Goal: Task Accomplishment & Management: Use online tool/utility

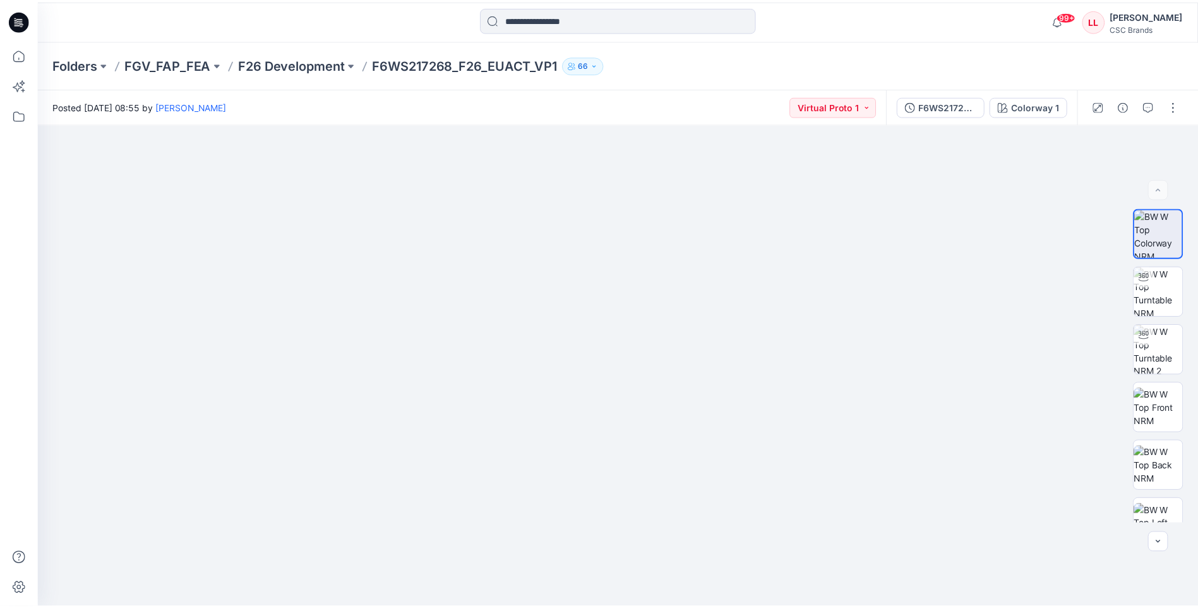
scroll to position [81, 0]
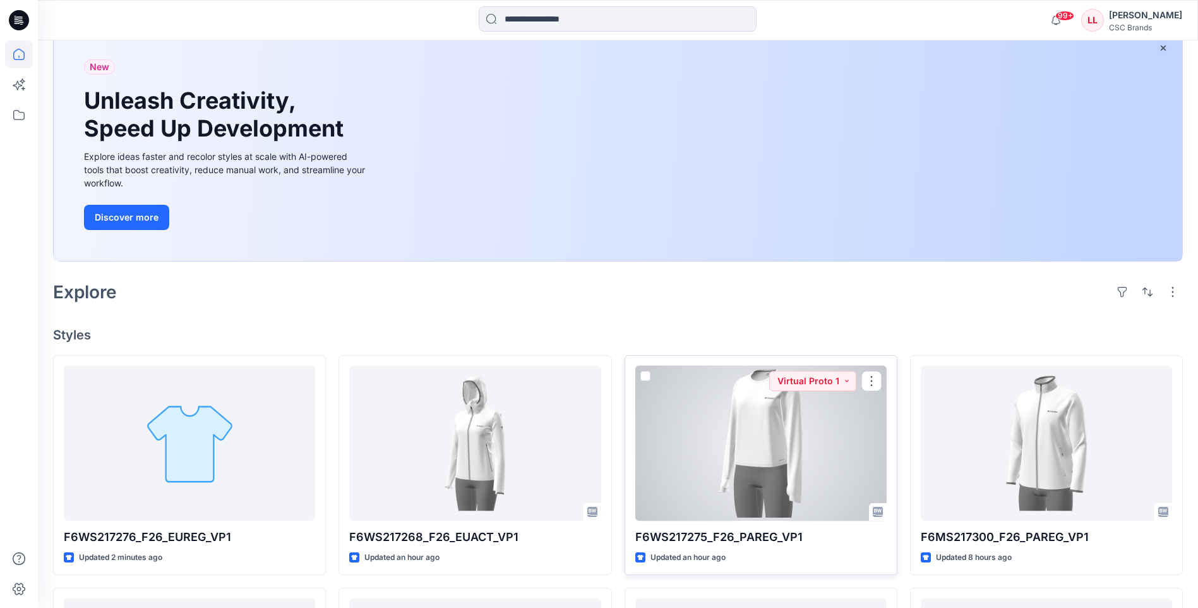
click at [785, 422] on div at bounding box center [761, 443] width 251 height 155
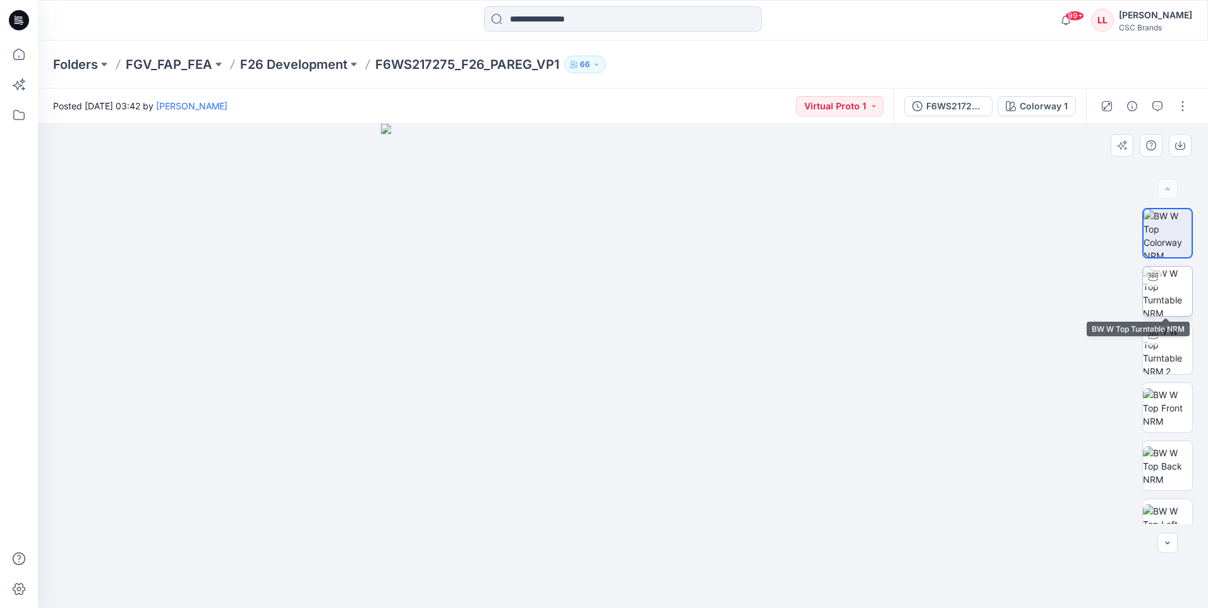
click at [1174, 305] on img at bounding box center [1167, 291] width 49 height 49
drag, startPoint x: 640, startPoint y: 461, endPoint x: 637, endPoint y: 369, distance: 92.3
click at [637, 369] on img at bounding box center [623, 210] width 958 height 795
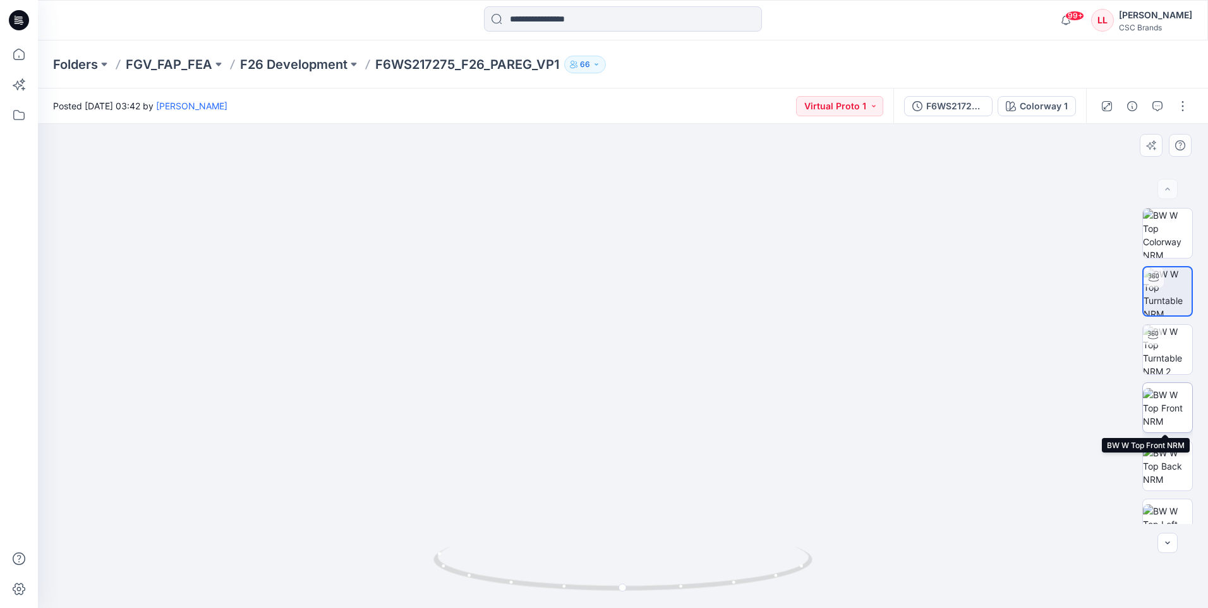
click at [1160, 400] on img at bounding box center [1167, 408] width 49 height 40
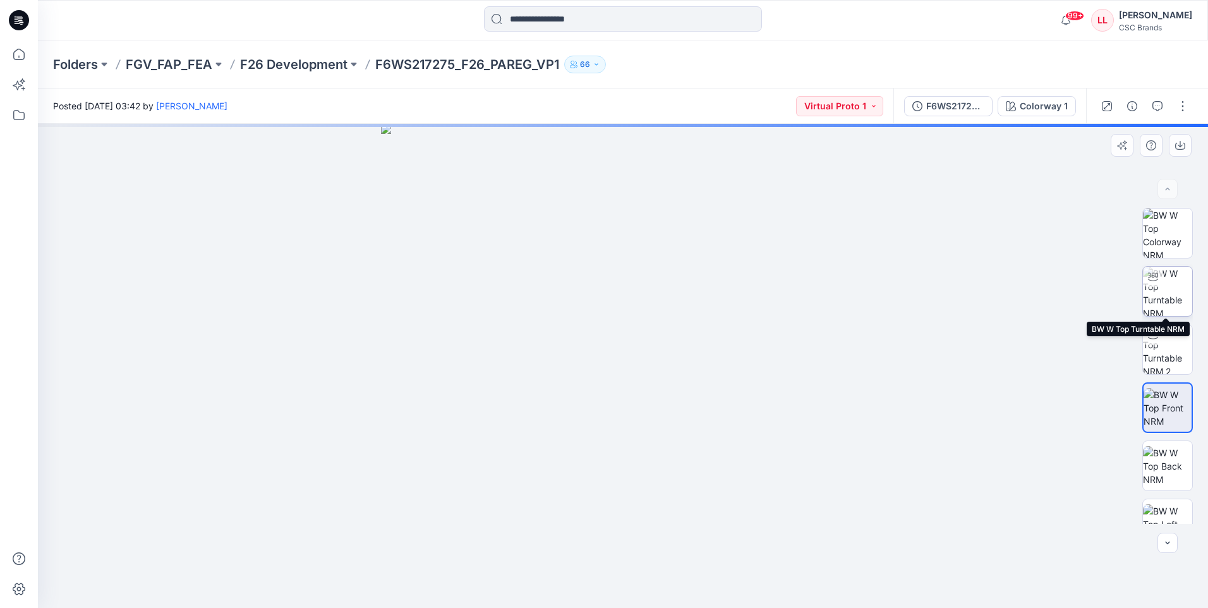
click at [1169, 294] on img at bounding box center [1167, 291] width 49 height 49
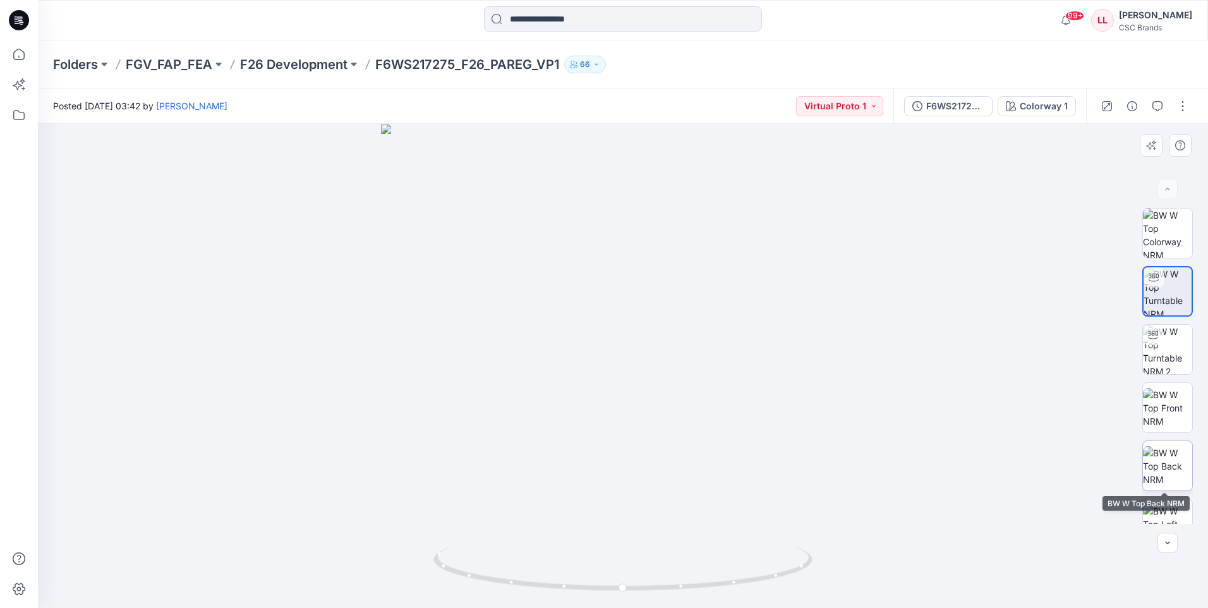
click at [1161, 466] on img at bounding box center [1167, 466] width 49 height 40
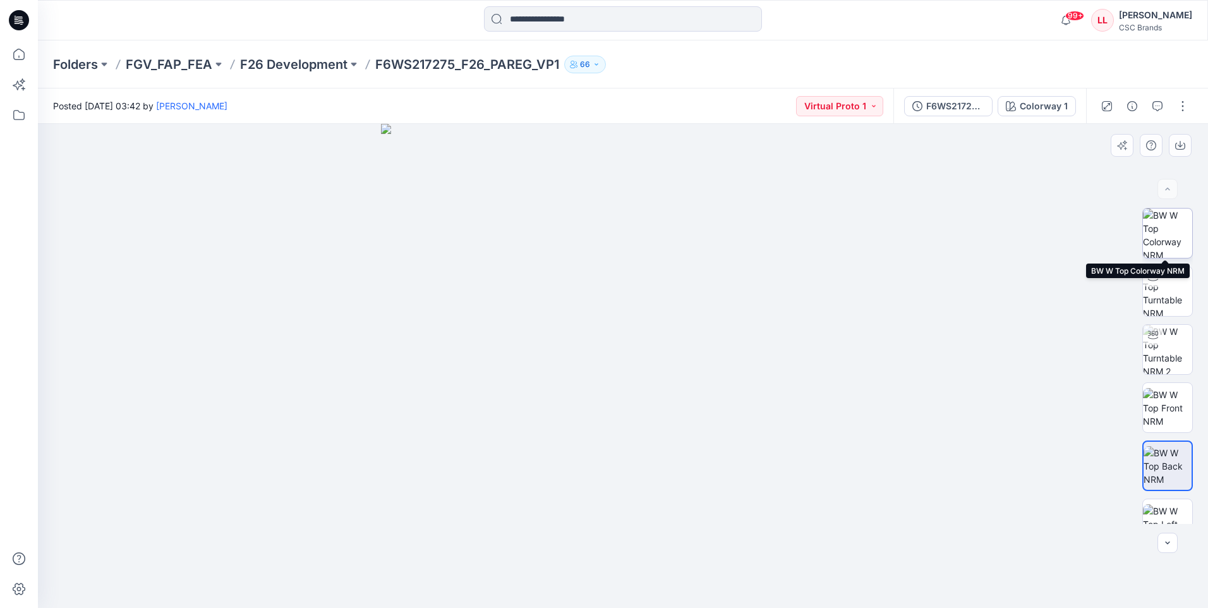
click at [1167, 239] on img at bounding box center [1167, 232] width 49 height 49
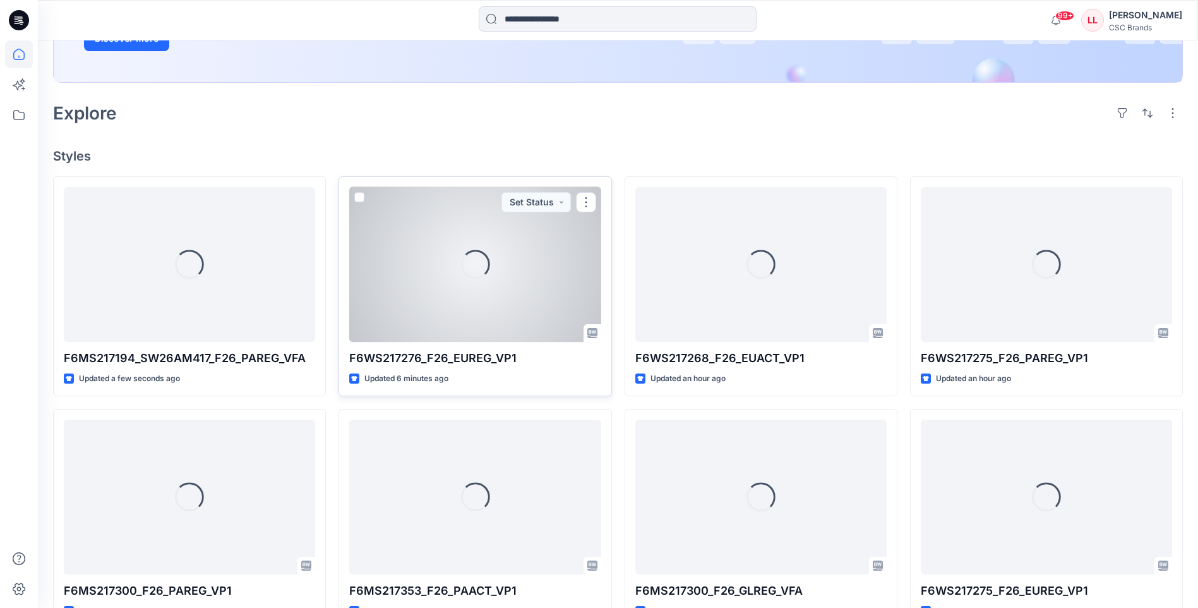
scroll to position [270, 0]
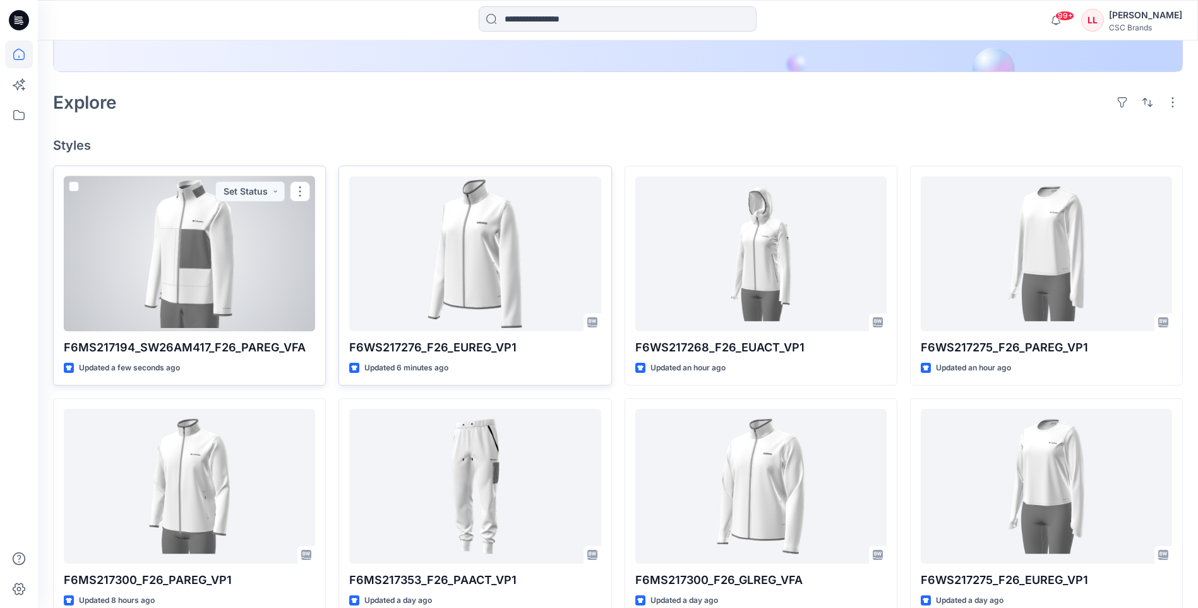
click at [193, 267] on div at bounding box center [189, 253] width 251 height 155
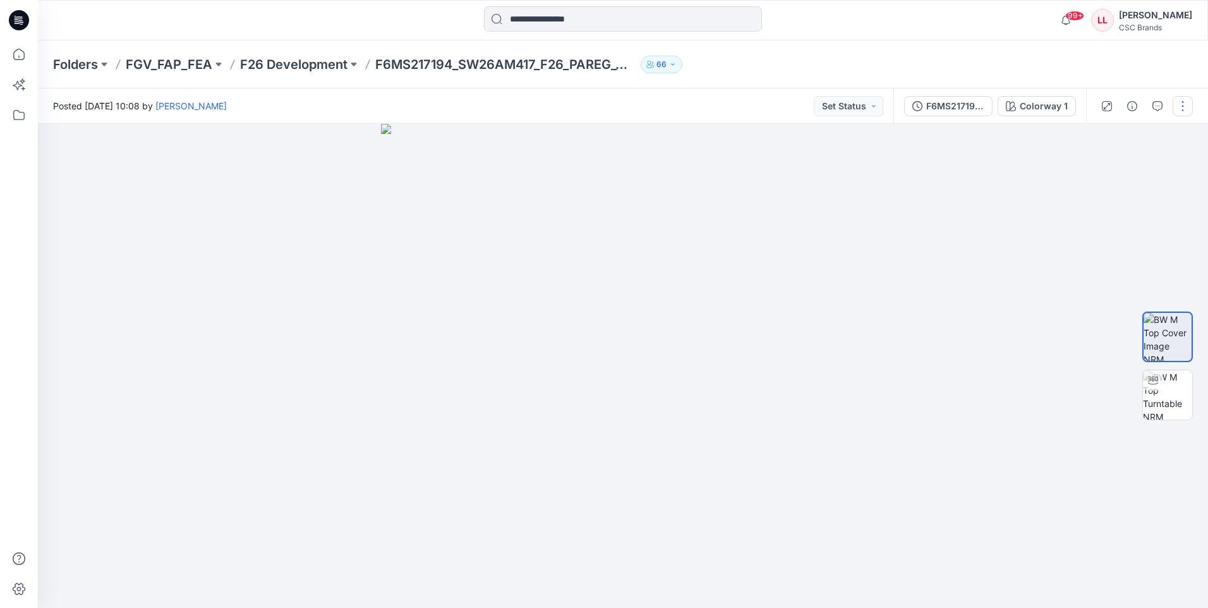
click at [1186, 112] on button "button" at bounding box center [1183, 106] width 20 height 20
click at [1104, 173] on p "Edit" at bounding box center [1102, 170] width 16 height 13
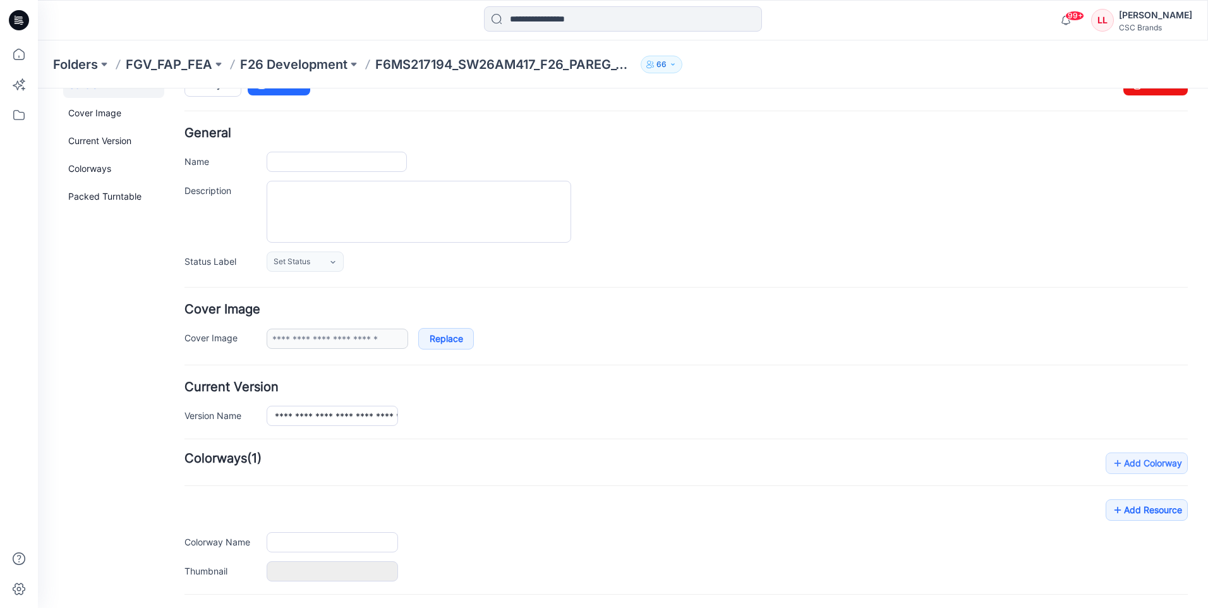
type input "**********"
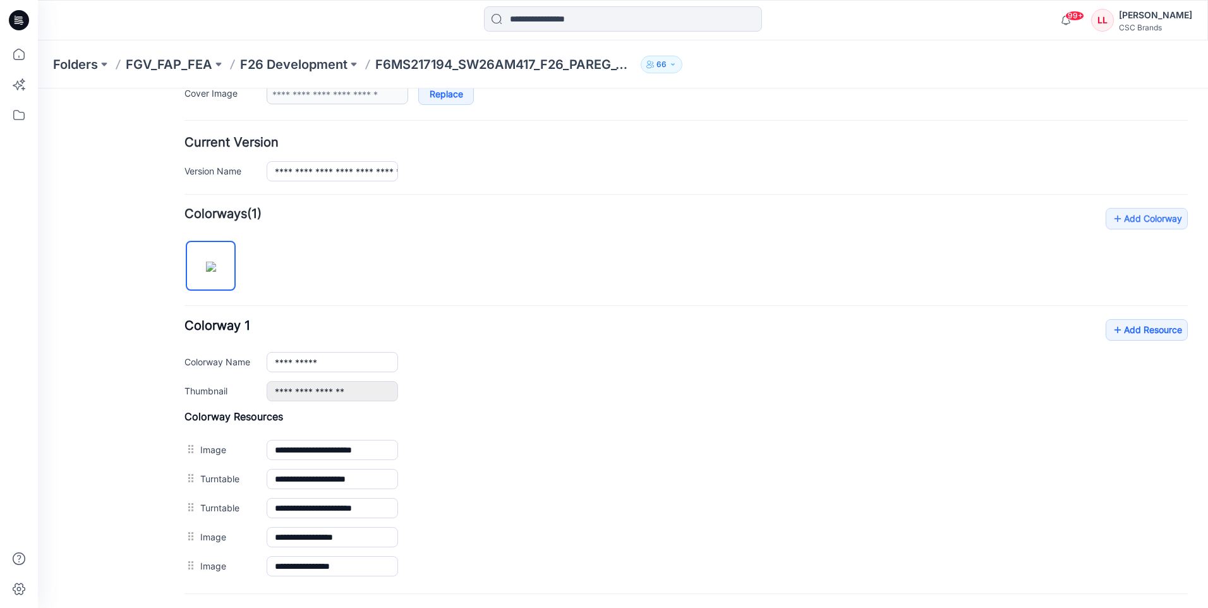
scroll to position [393, 0]
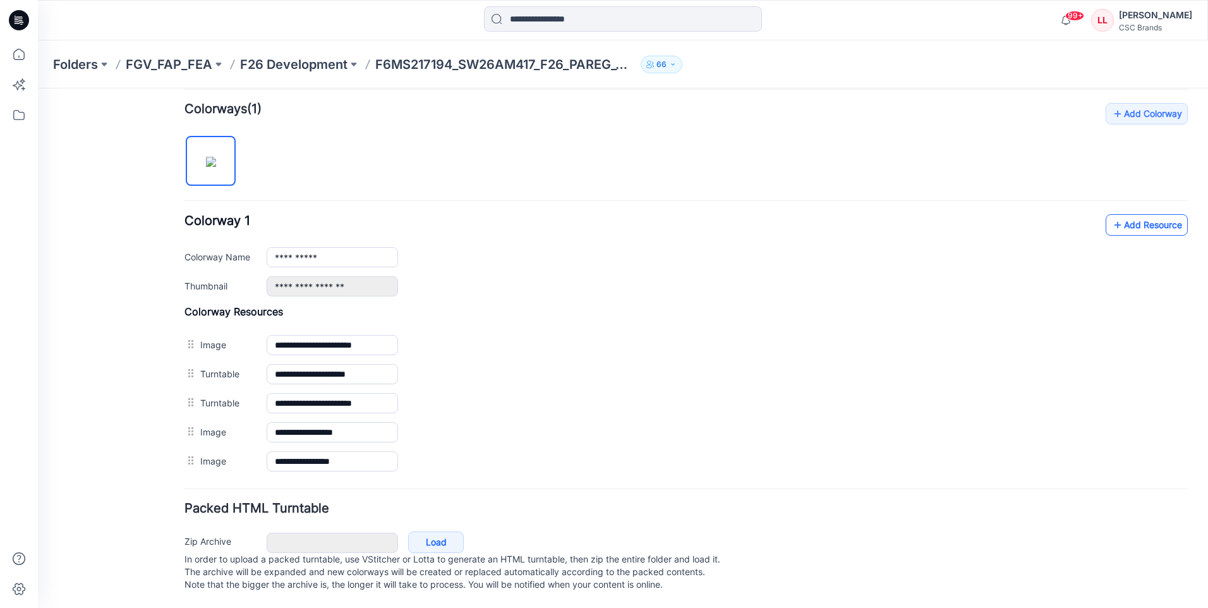
click at [1120, 215] on link "Add Resource" at bounding box center [1147, 224] width 82 height 21
click at [1153, 199] on div "**********" at bounding box center [685, 289] width 1003 height 373
click at [1149, 214] on link "Add Resource" at bounding box center [1147, 224] width 82 height 21
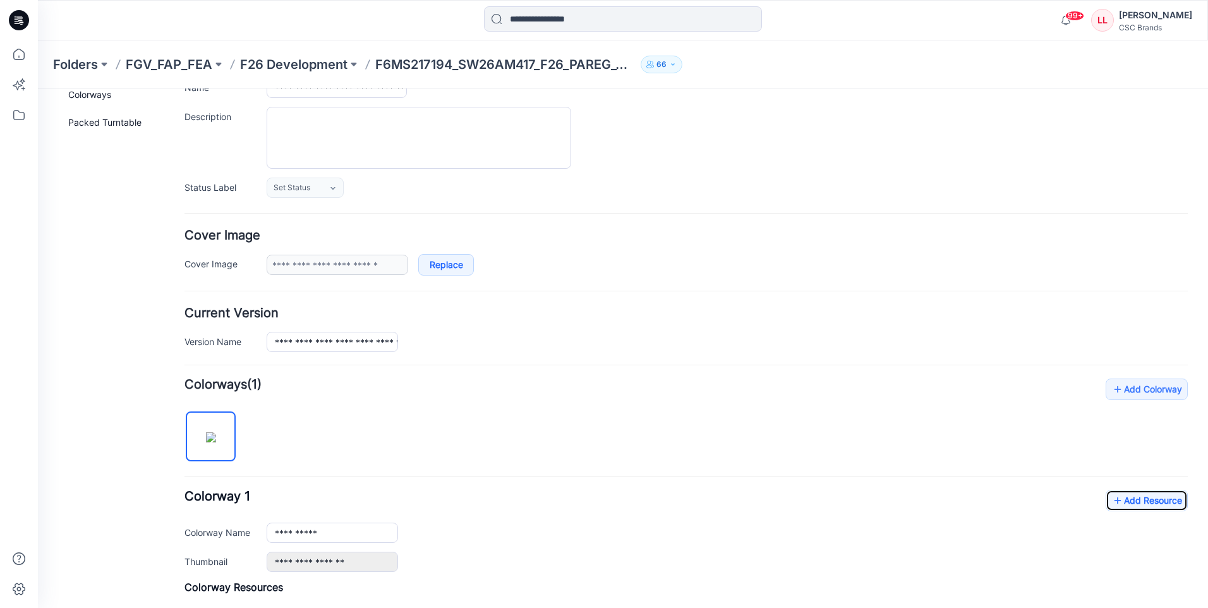
scroll to position [0, 0]
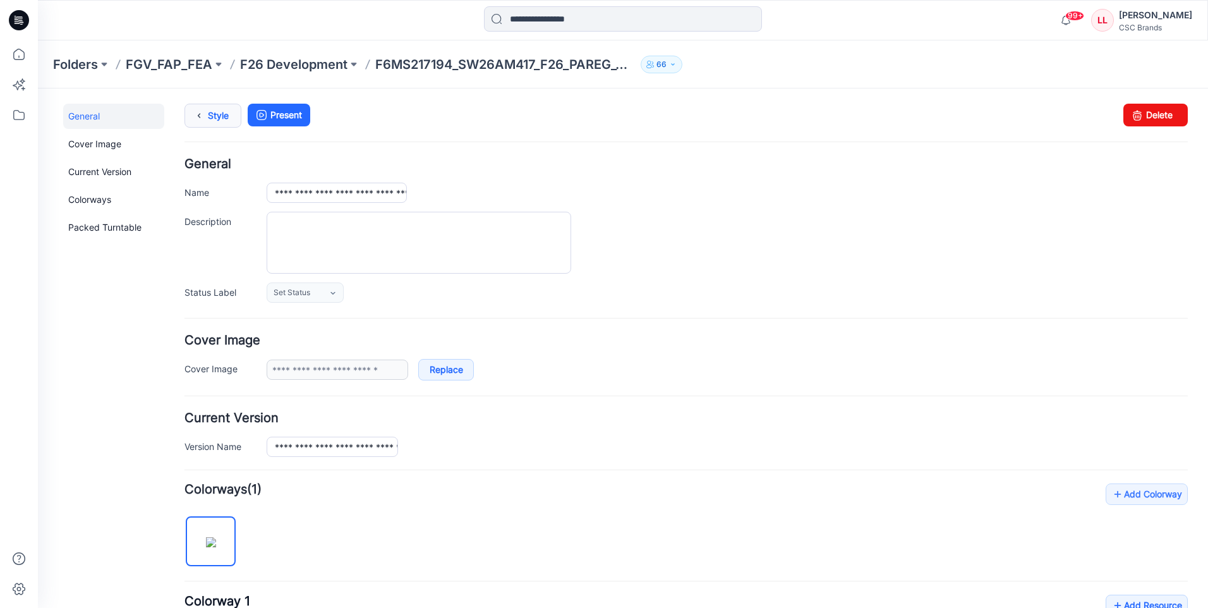
click at [202, 119] on icon at bounding box center [199, 115] width 18 height 23
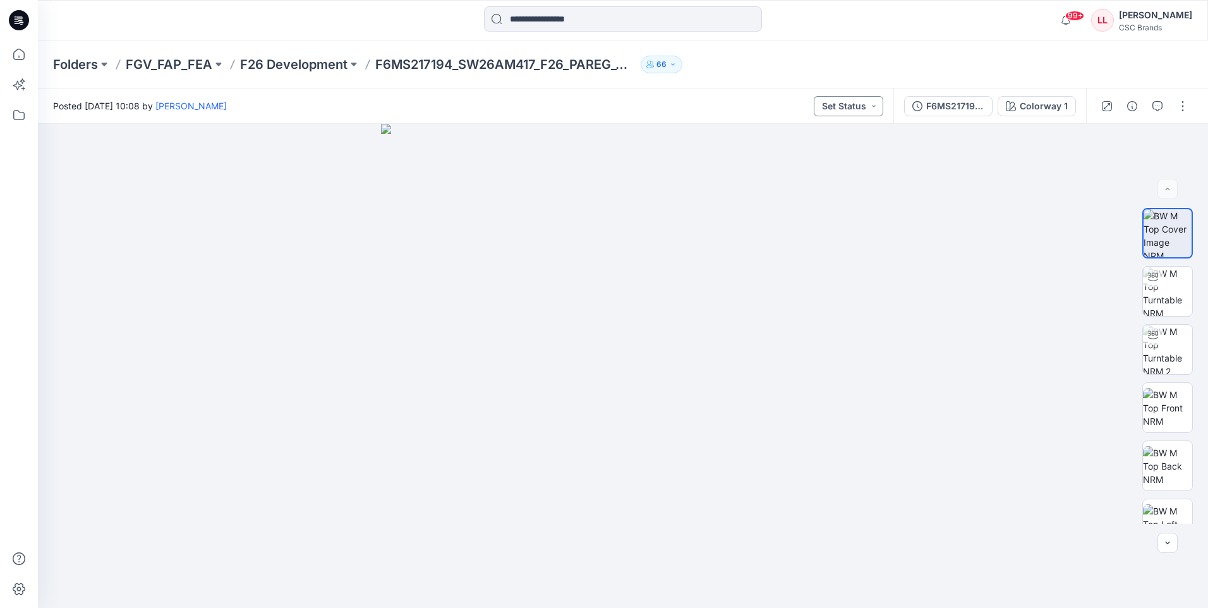
click at [860, 103] on button "Set Status" at bounding box center [848, 106] width 69 height 20
click at [809, 247] on p "F/A Virtual" at bounding box center [818, 248] width 42 height 16
click at [544, 301] on img at bounding box center [623, 366] width 484 height 484
